Goal: Task Accomplishment & Management: Manage account settings

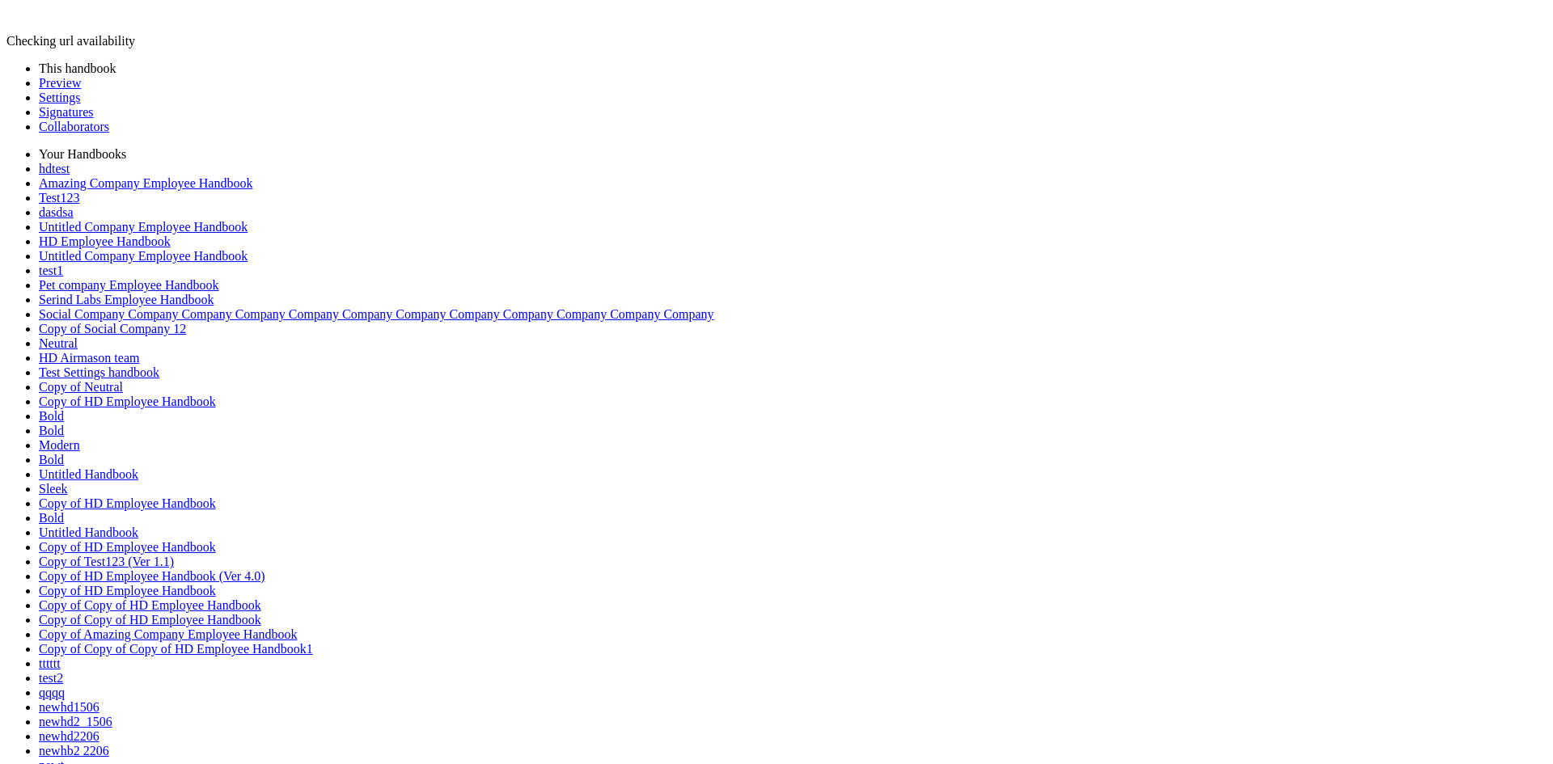
type input "**********"
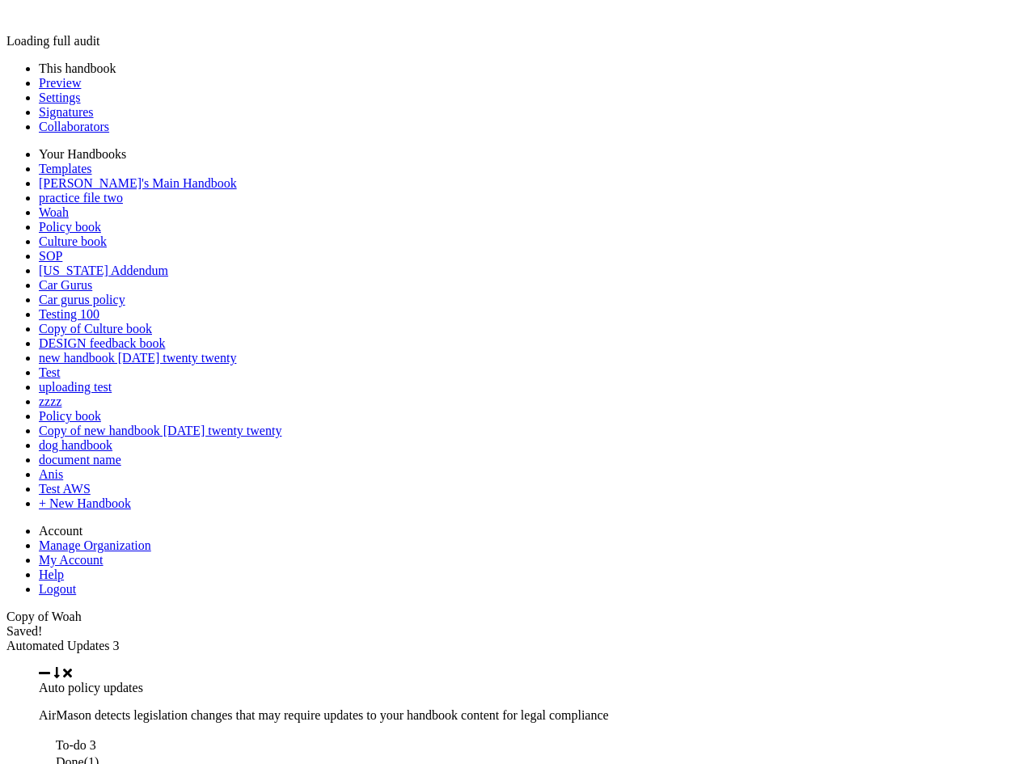
scroll to position [11033, 0]
